Goal: Transaction & Acquisition: Register for event/course

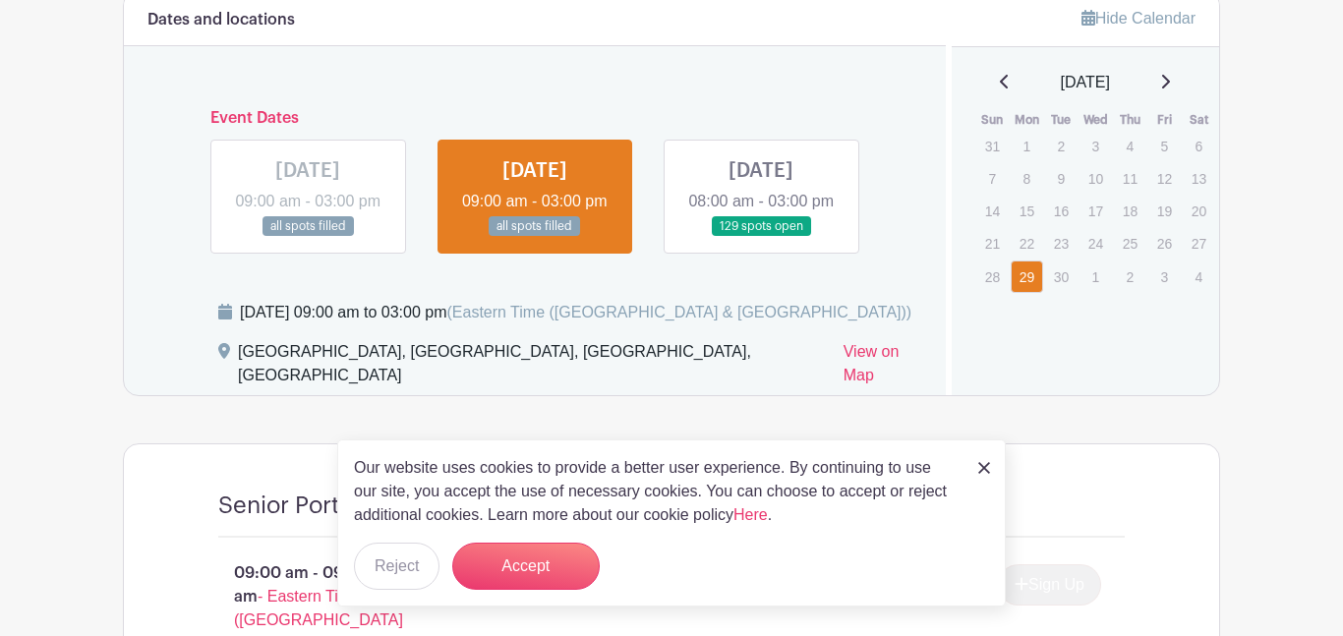
scroll to position [1179, 0]
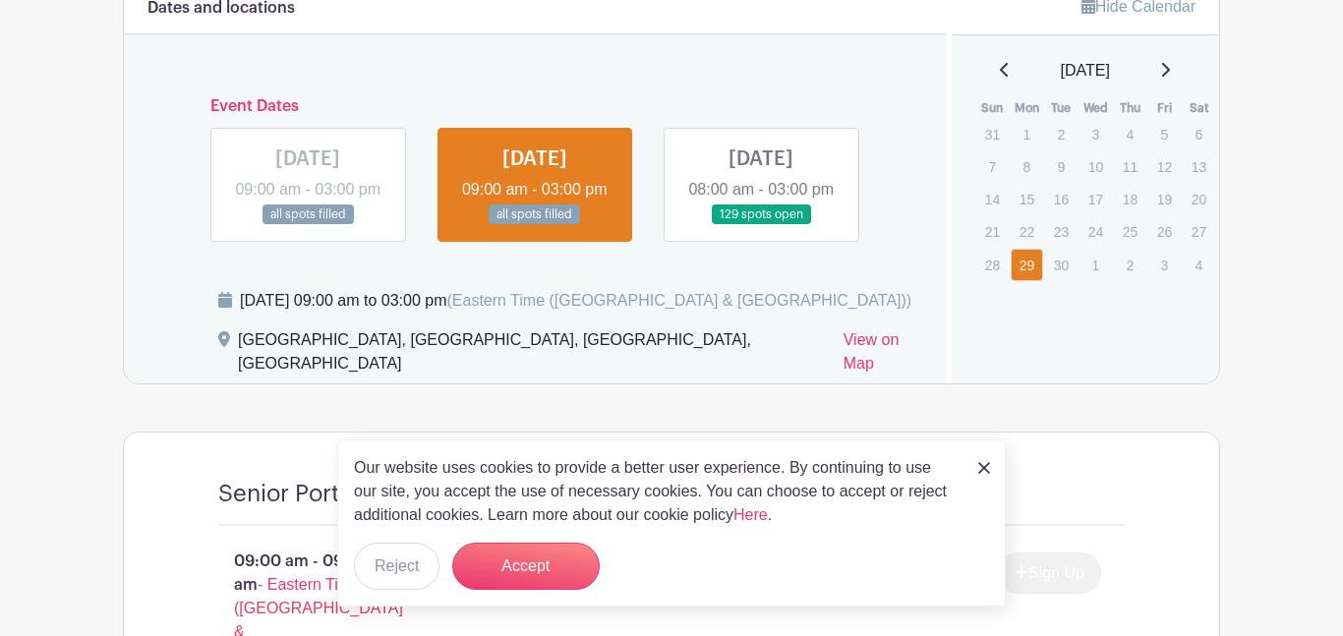
click at [761, 225] on link at bounding box center [761, 225] width 0 height 0
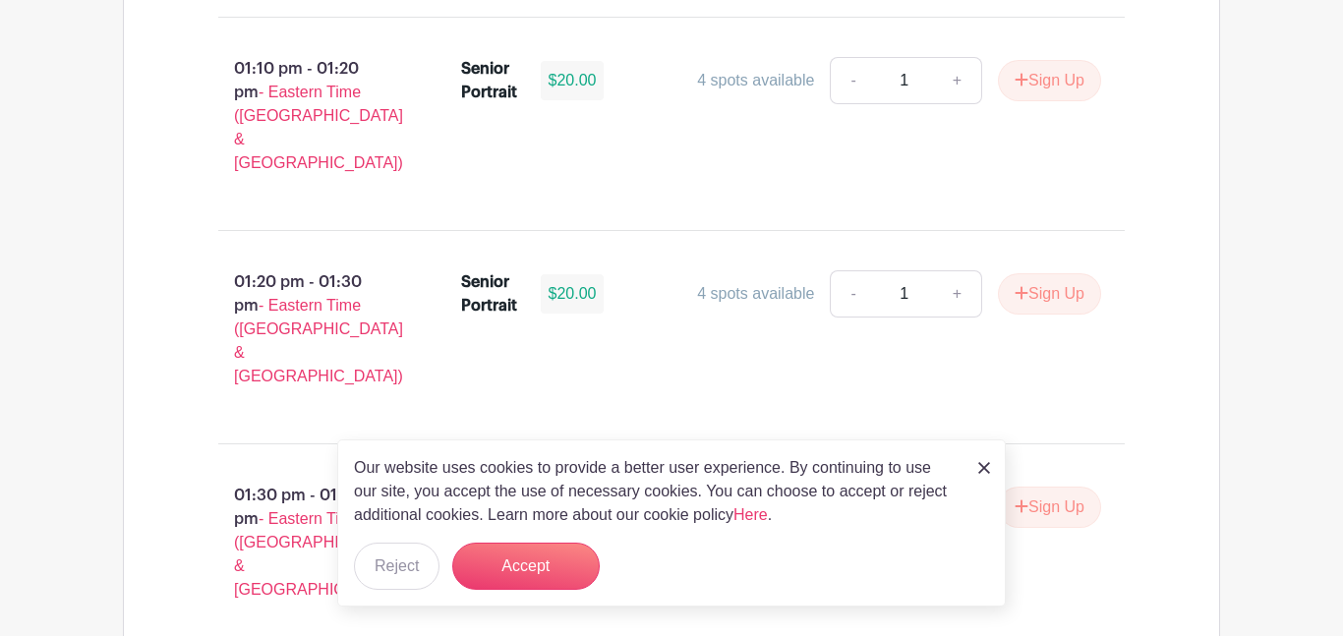
scroll to position [7360, 0]
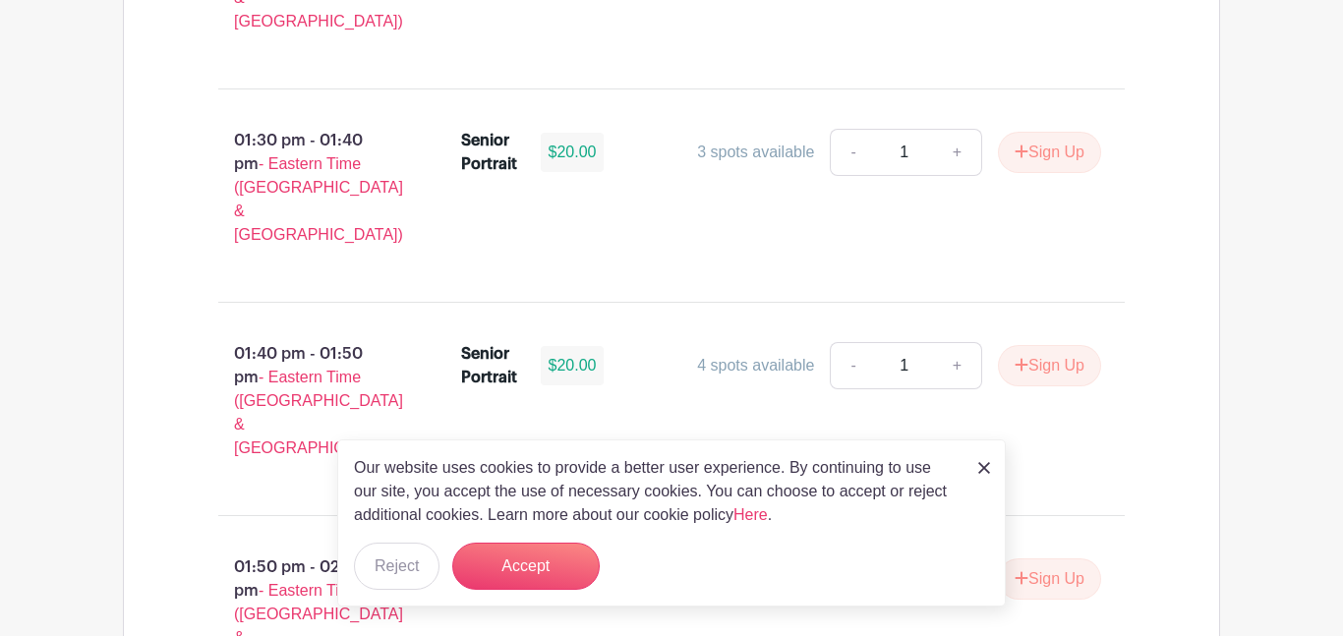
click at [986, 463] on img at bounding box center [984, 468] width 12 height 12
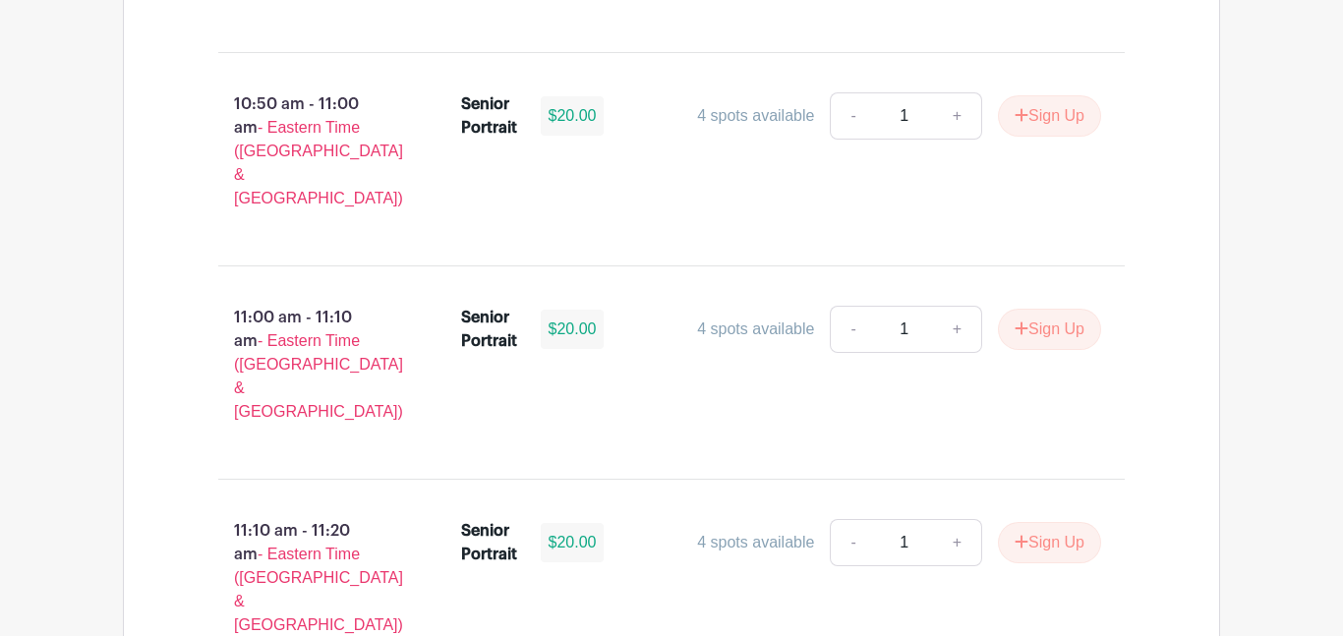
scroll to position [5281, 0]
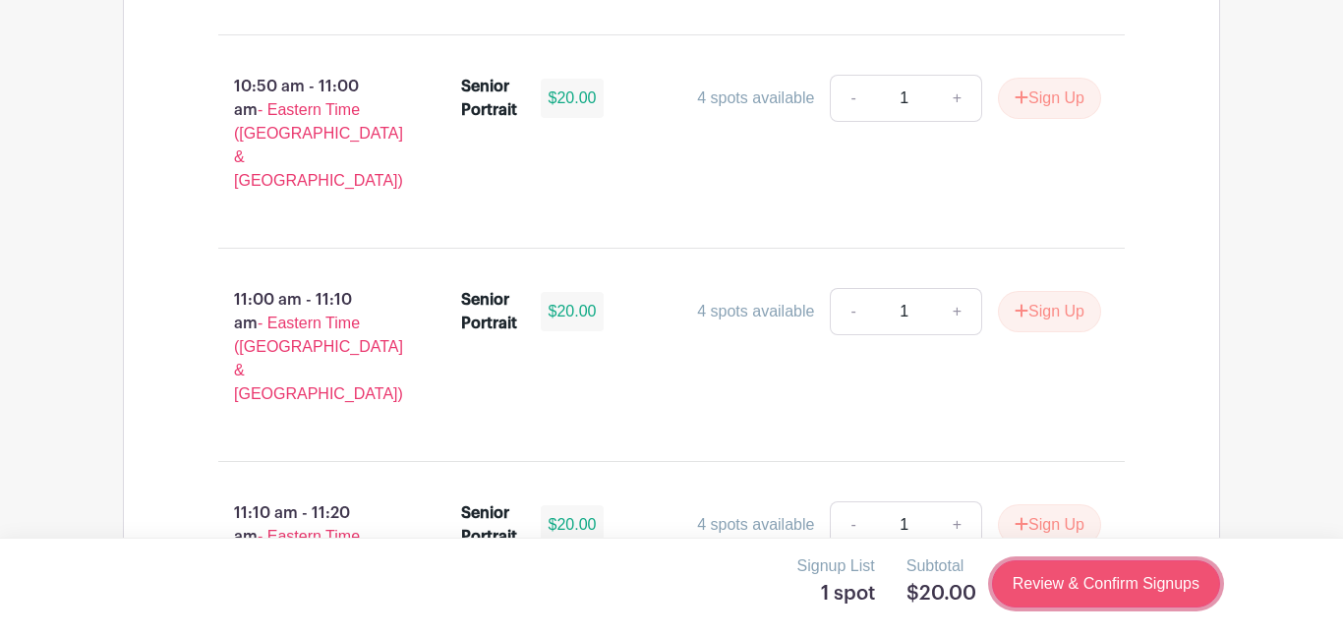
click at [1111, 584] on link "Review & Confirm Signups" at bounding box center [1106, 583] width 228 height 47
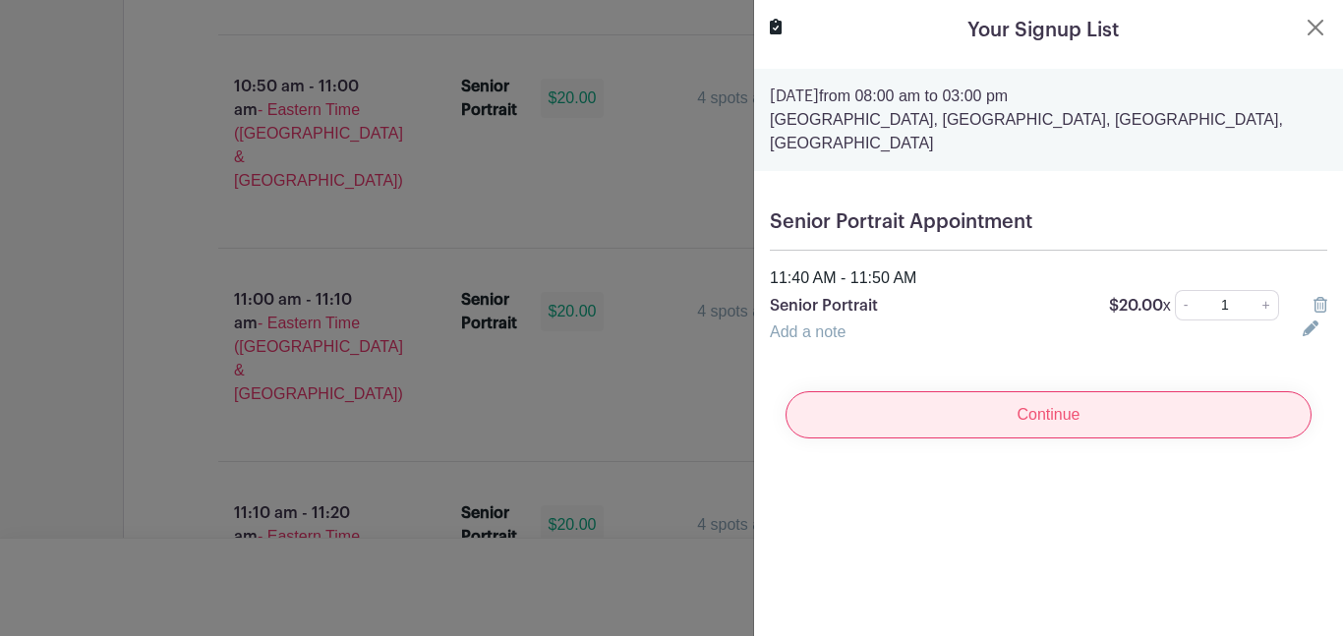
click at [1142, 415] on input "Continue" at bounding box center [1049, 414] width 526 height 47
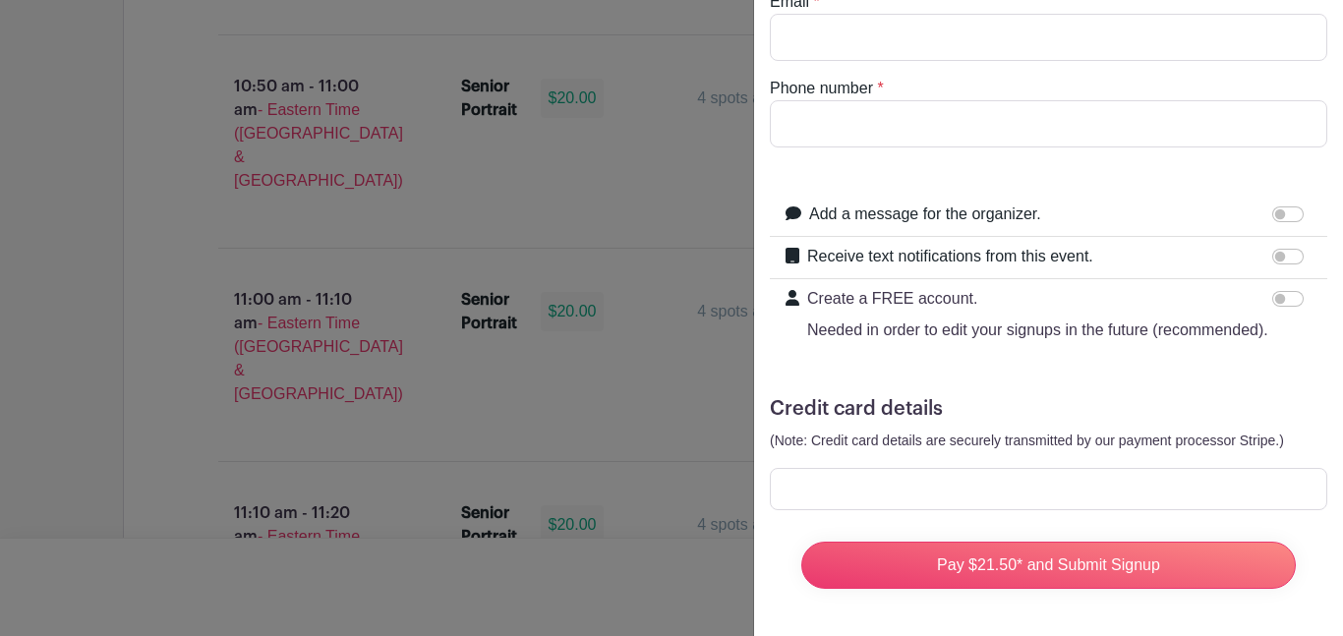
scroll to position [0, 0]
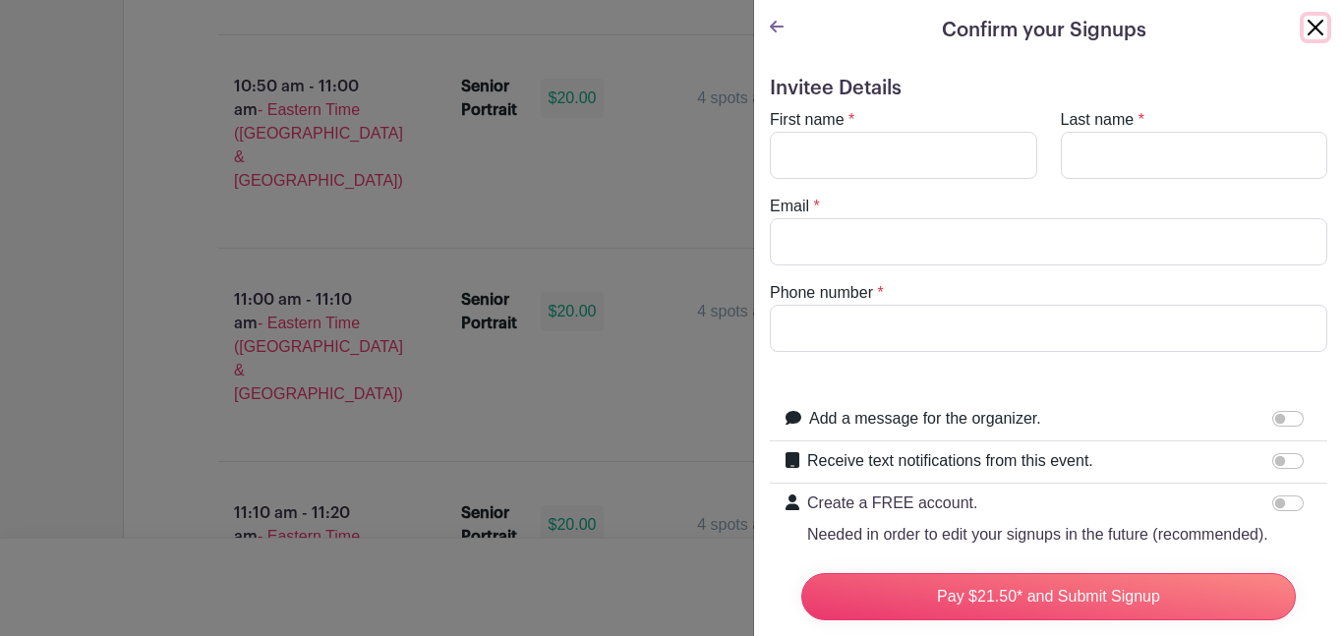
click at [1319, 24] on button "Close" at bounding box center [1316, 28] width 24 height 24
